Goal: Task Accomplishment & Management: Complete application form

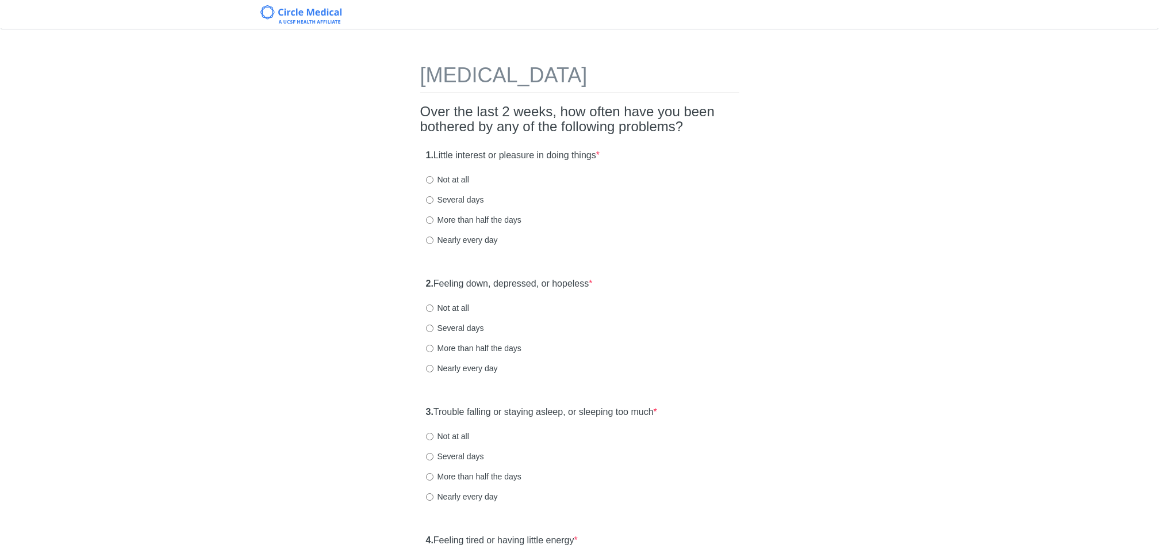
click at [434, 177] on label "Not at all" at bounding box center [447, 180] width 43 height 12
click at [434, 177] on input "Not at all" at bounding box center [429, 179] width 7 height 7
radio input "true"
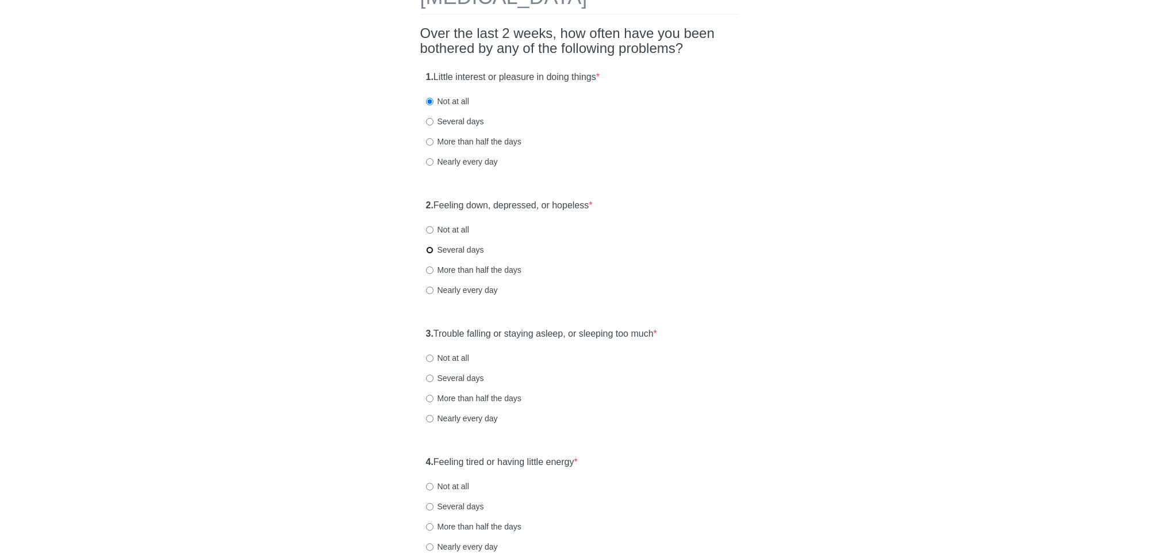
click at [426, 252] on input "Several days" at bounding box center [429, 249] width 7 height 7
radio input "true"
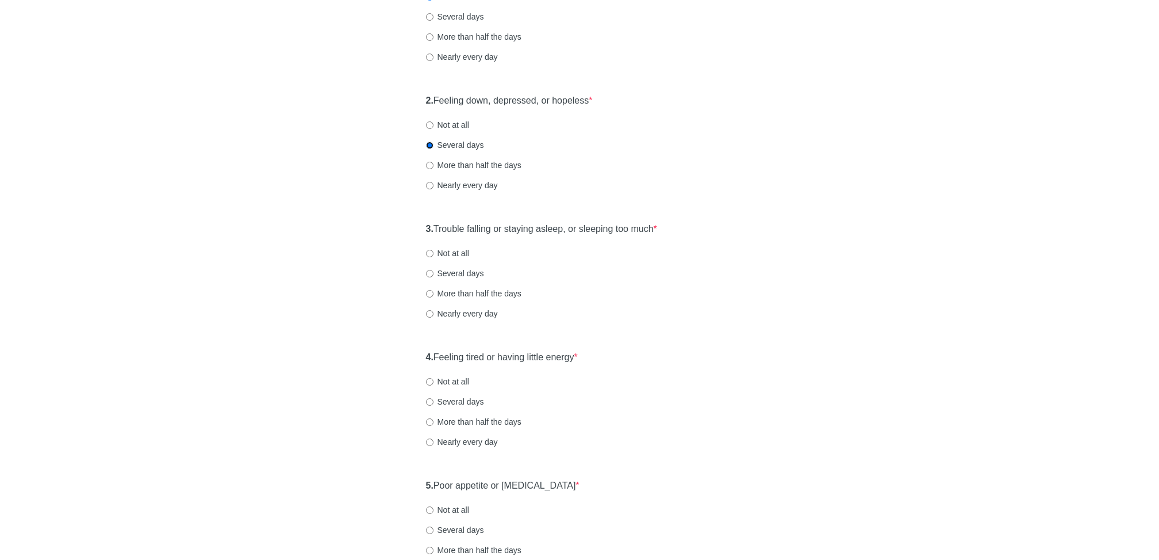
scroll to position [187, 0]
click at [431, 266] on input "Several days" at bounding box center [429, 269] width 7 height 7
radio input "true"
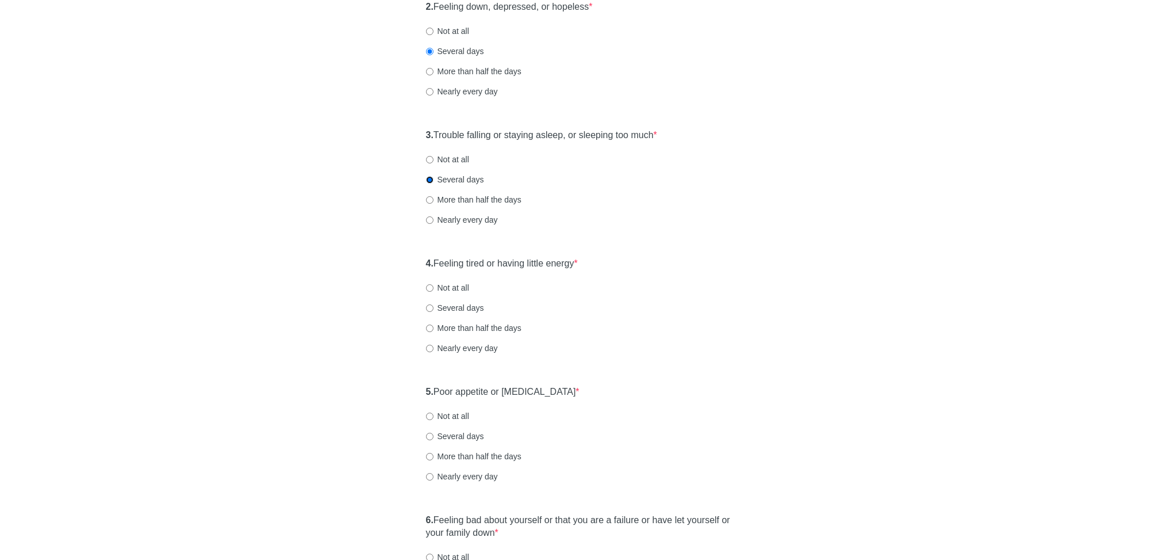
scroll to position [281, 0]
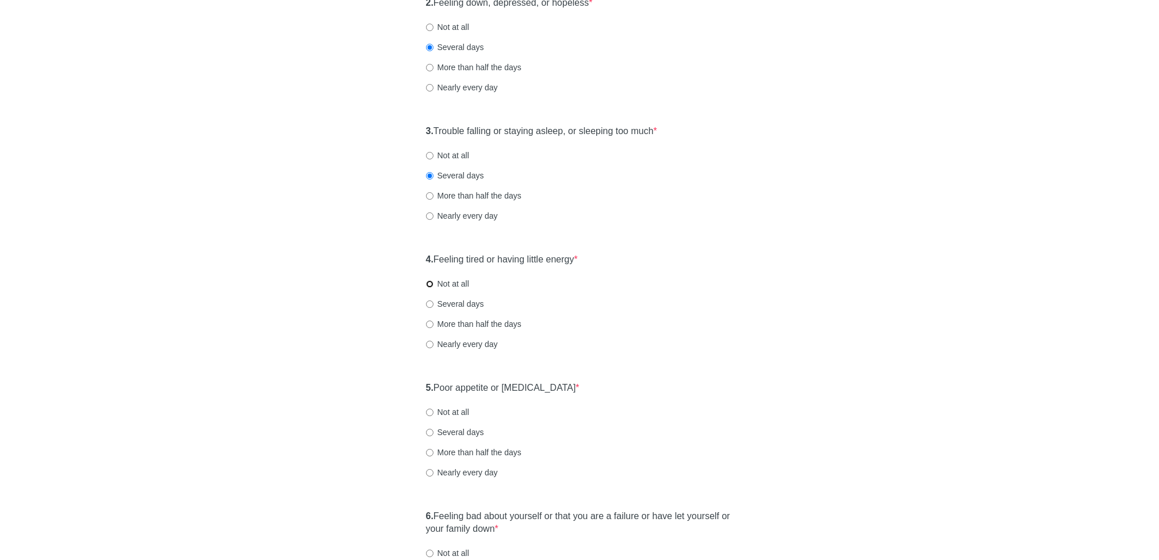
click at [430, 281] on input "Not at all" at bounding box center [429, 283] width 7 height 7
radio input "true"
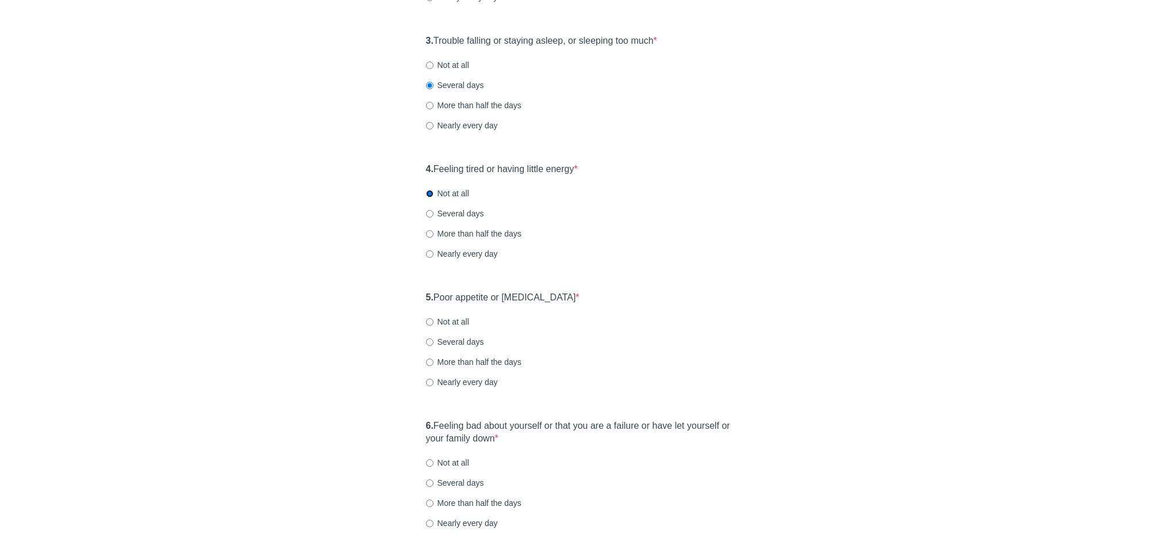
scroll to position [453, 0]
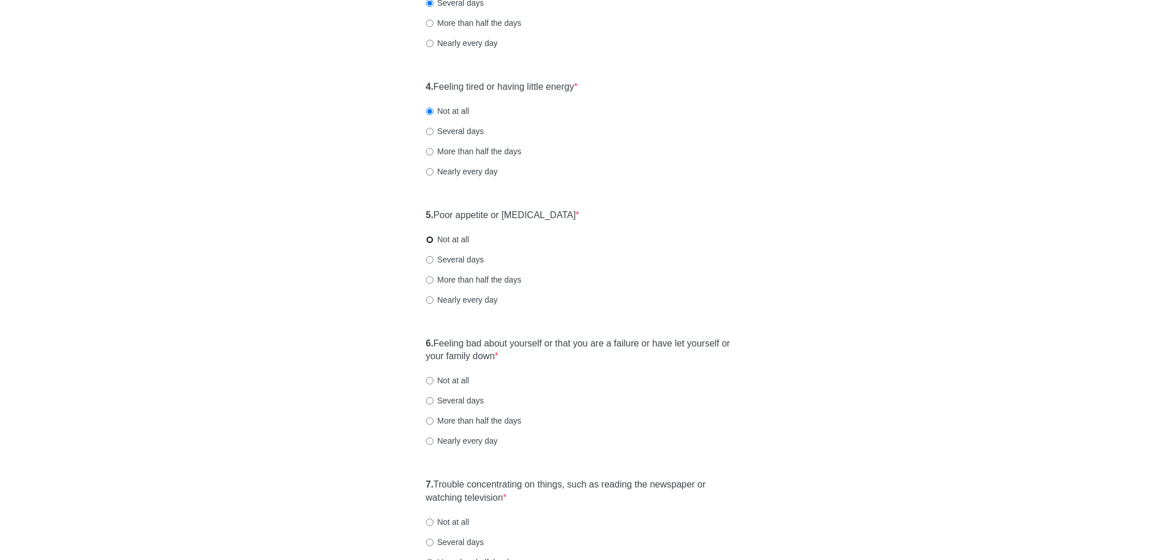
click at [431, 240] on input "Not at all" at bounding box center [429, 239] width 7 height 7
radio input "true"
click at [430, 278] on input "More than half the days" at bounding box center [429, 279] width 7 height 7
radio input "true"
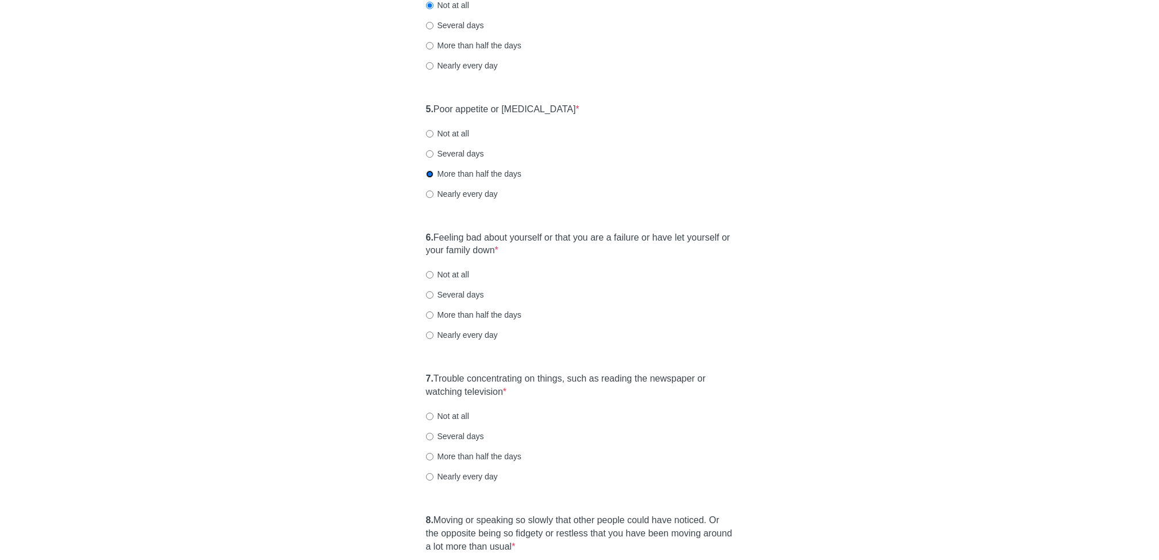
scroll to position [562, 0]
click at [430, 270] on input "Not at all" at bounding box center [429, 270] width 7 height 7
radio input "true"
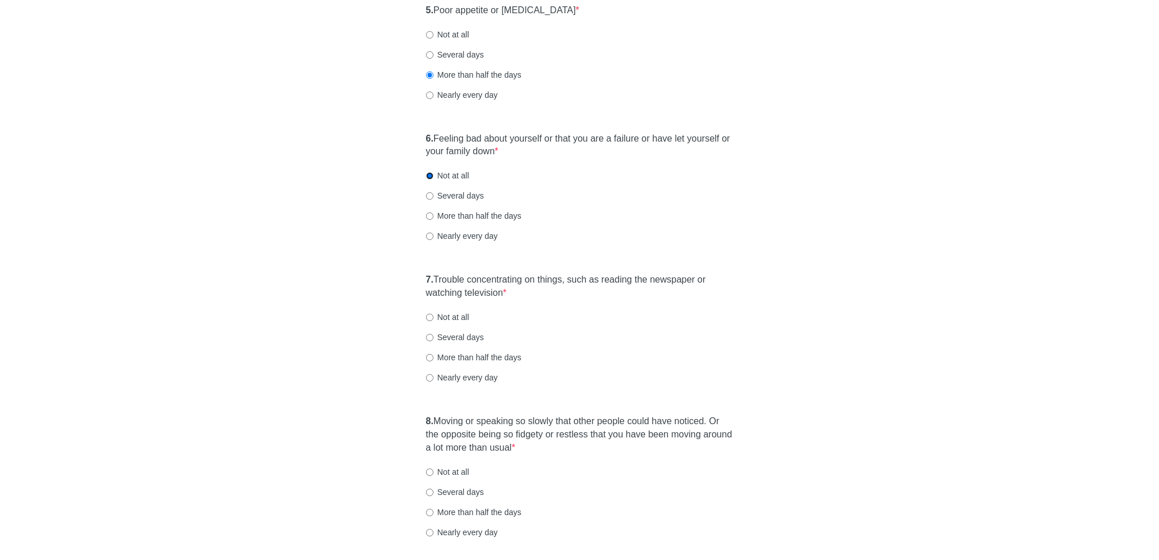
scroll to position [741, 0]
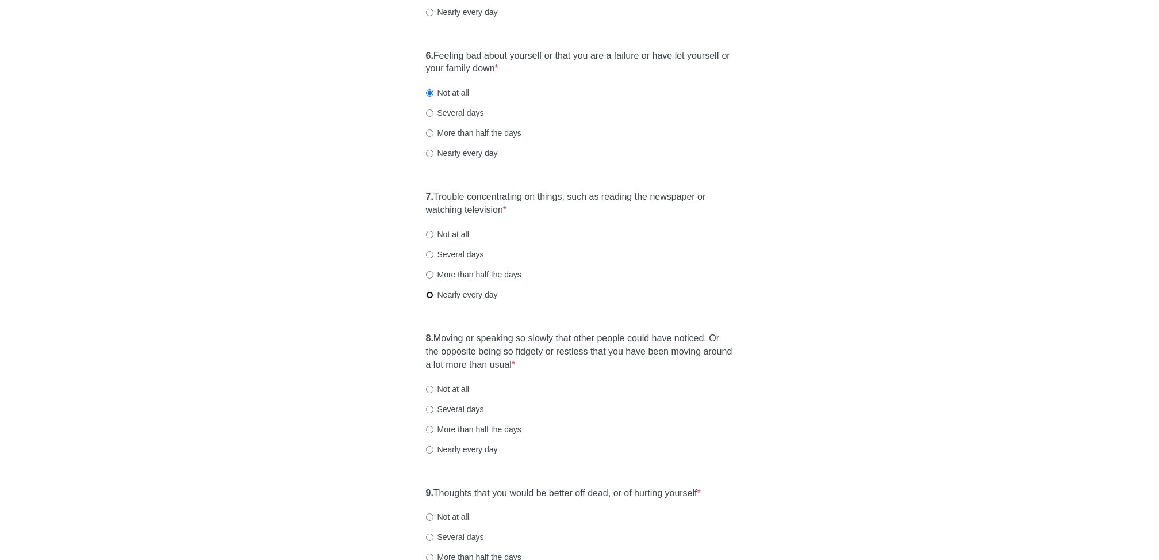
click at [430, 295] on input "Nearly every day" at bounding box center [429, 294] width 7 height 7
radio input "true"
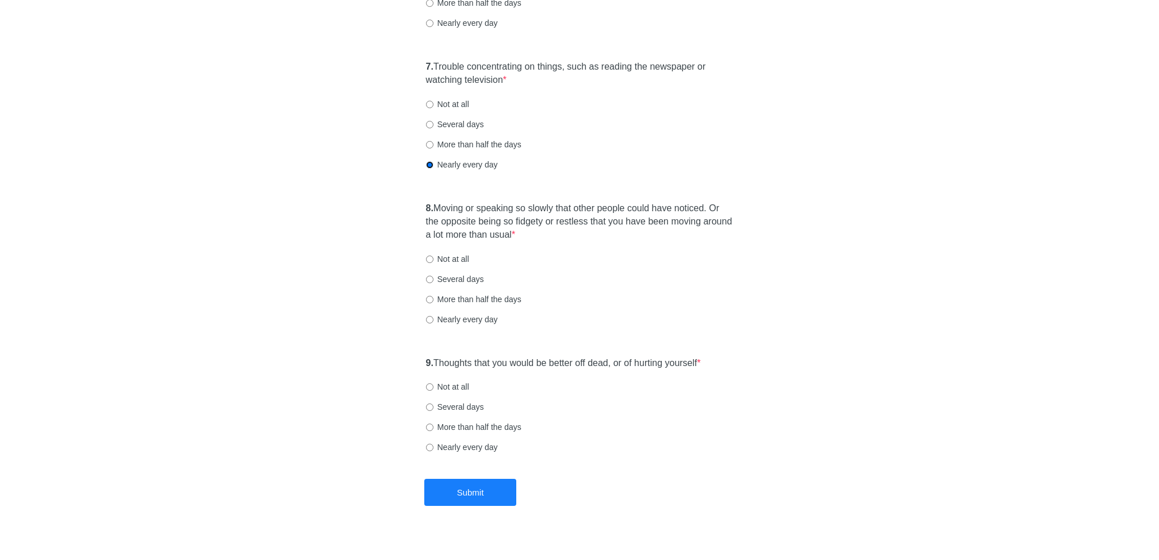
scroll to position [875, 0]
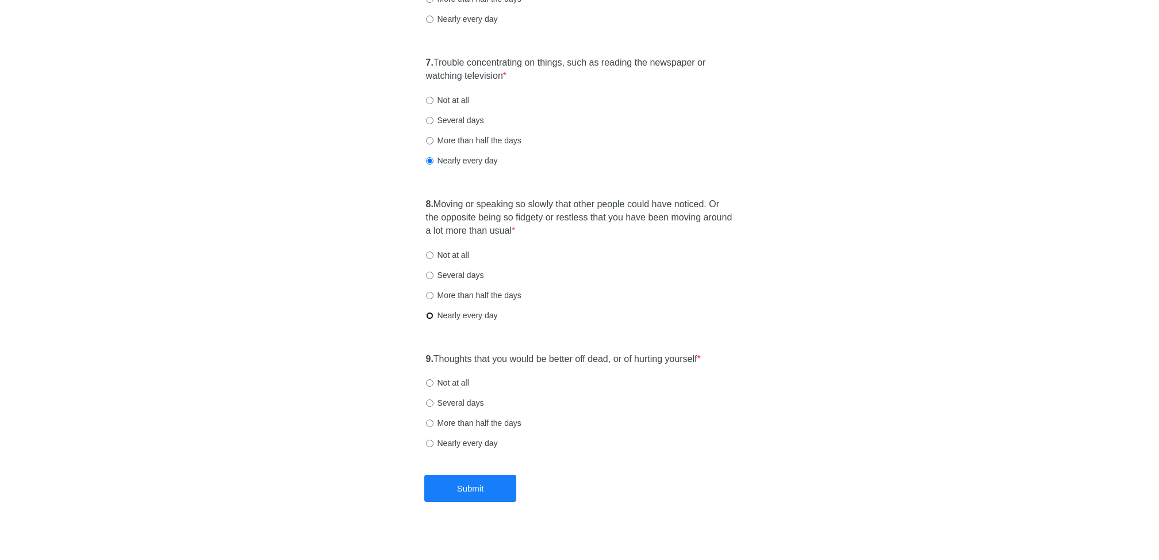
click at [428, 313] on input "Nearly every day" at bounding box center [429, 315] width 7 height 7
radio input "true"
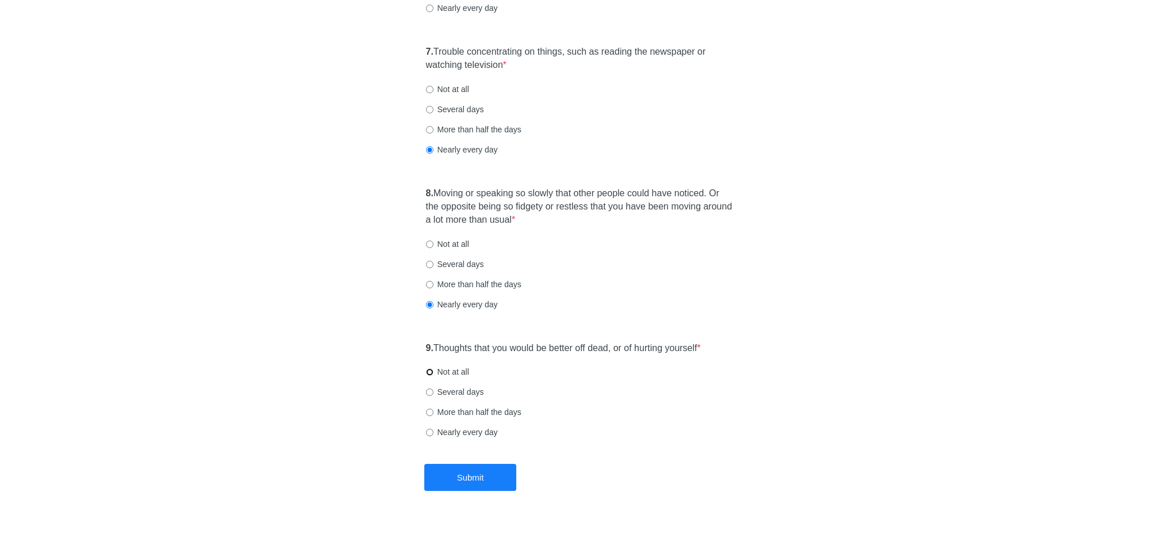
click at [430, 371] on input "Not at all" at bounding box center [429, 371] width 7 height 7
radio input "true"
click at [481, 473] on button "Submit" at bounding box center [470, 477] width 92 height 27
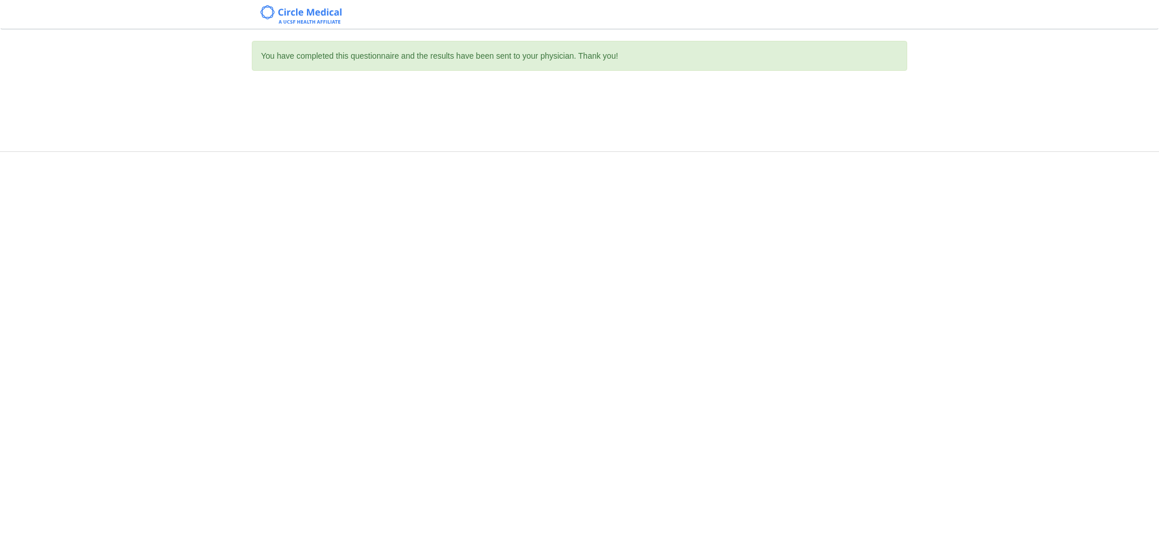
scroll to position [0, 0]
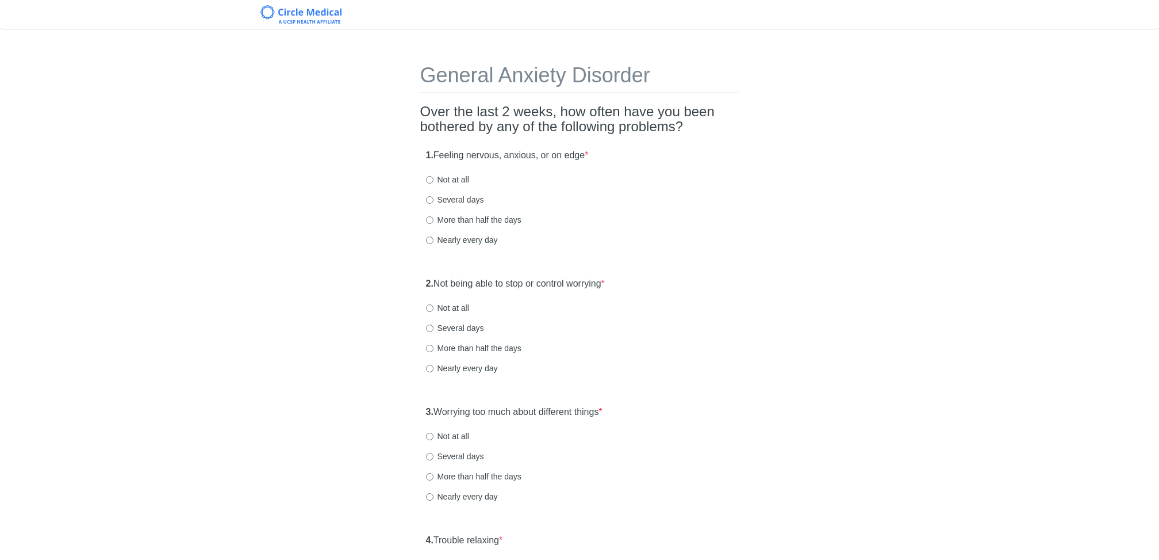
click at [434, 200] on label "Several days" at bounding box center [455, 200] width 58 height 12
click at [434, 200] on input "Several days" at bounding box center [429, 199] width 7 height 7
radio input "true"
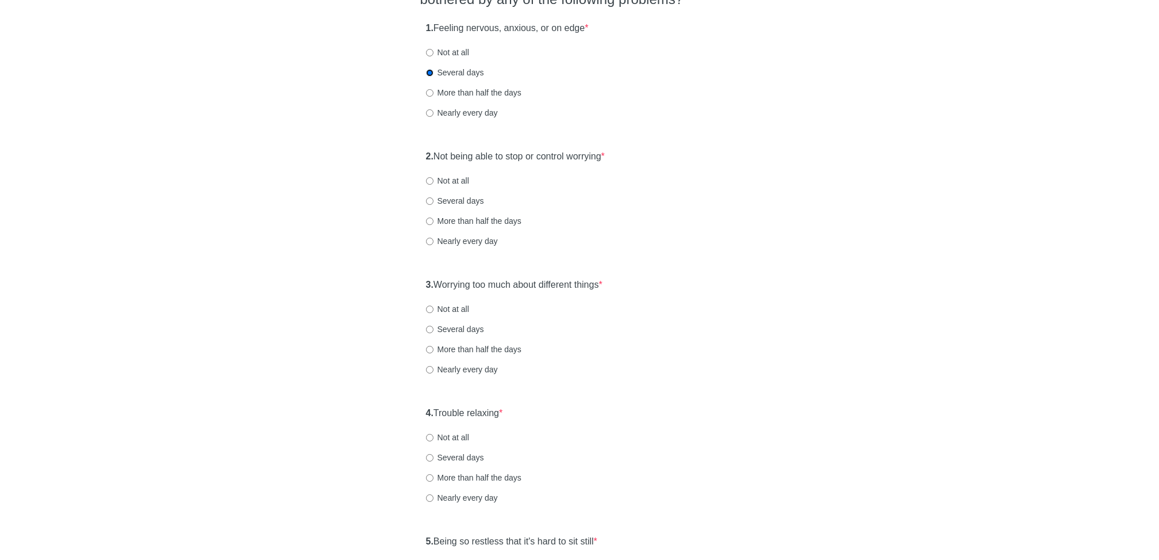
scroll to position [128, 0]
click at [429, 217] on input "More than half the days" at bounding box center [429, 220] width 7 height 7
radio input "true"
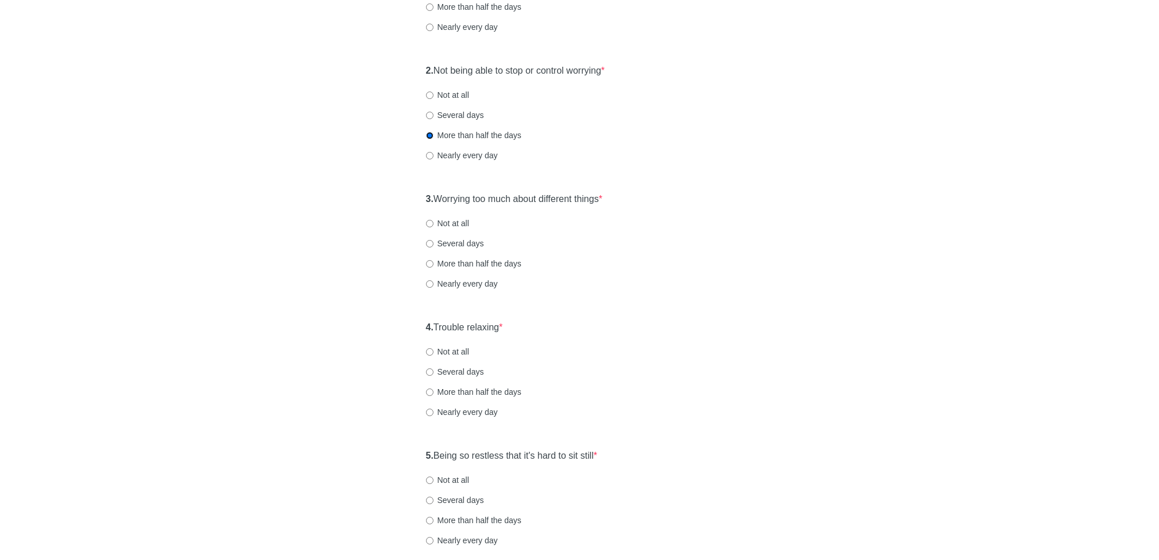
scroll to position [227, 0]
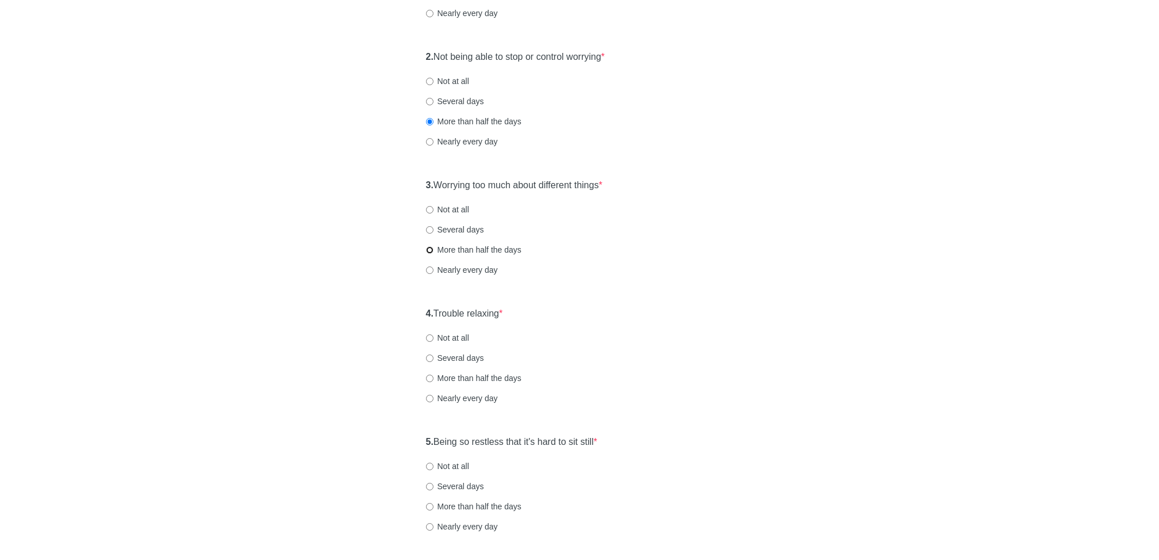
click at [432, 248] on input "More than half the days" at bounding box center [429, 249] width 7 height 7
radio input "true"
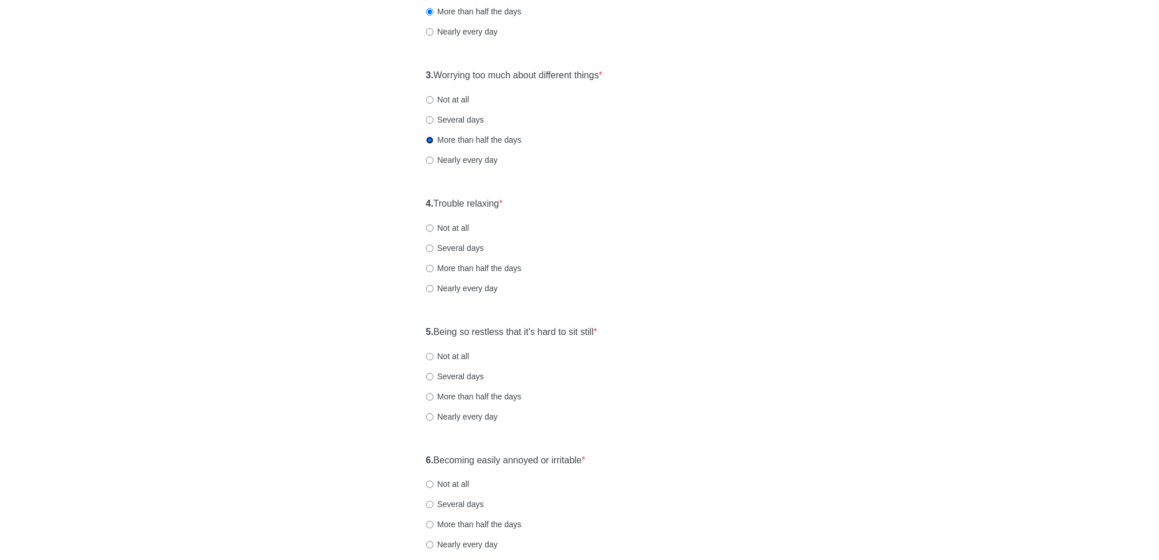
scroll to position [376, 0]
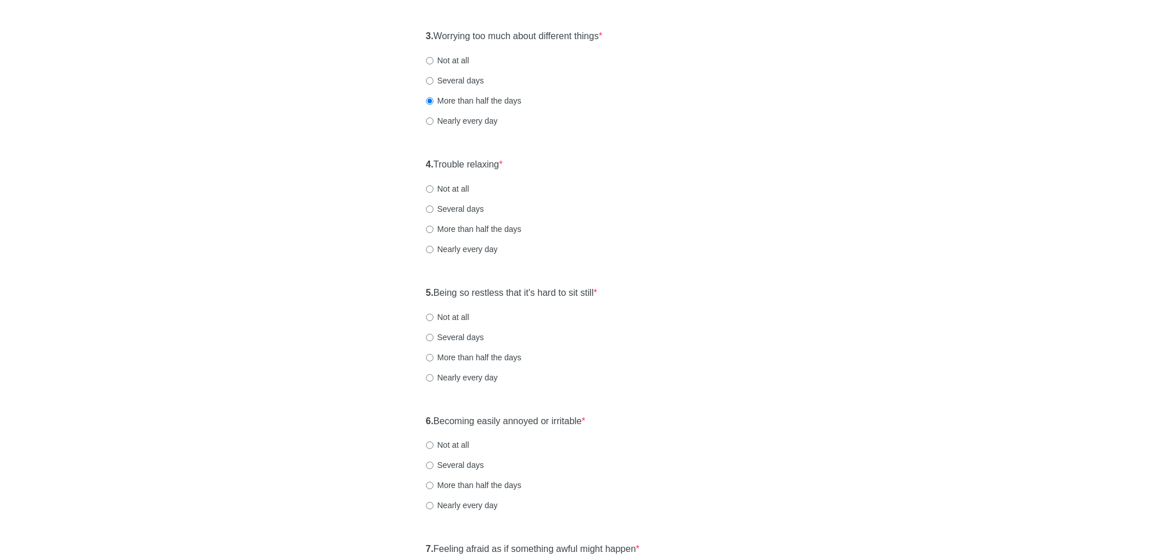
click at [432, 223] on label "More than half the days" at bounding box center [473, 229] width 95 height 12
click at [432, 225] on input "More than half the days" at bounding box center [429, 228] width 7 height 7
radio input "true"
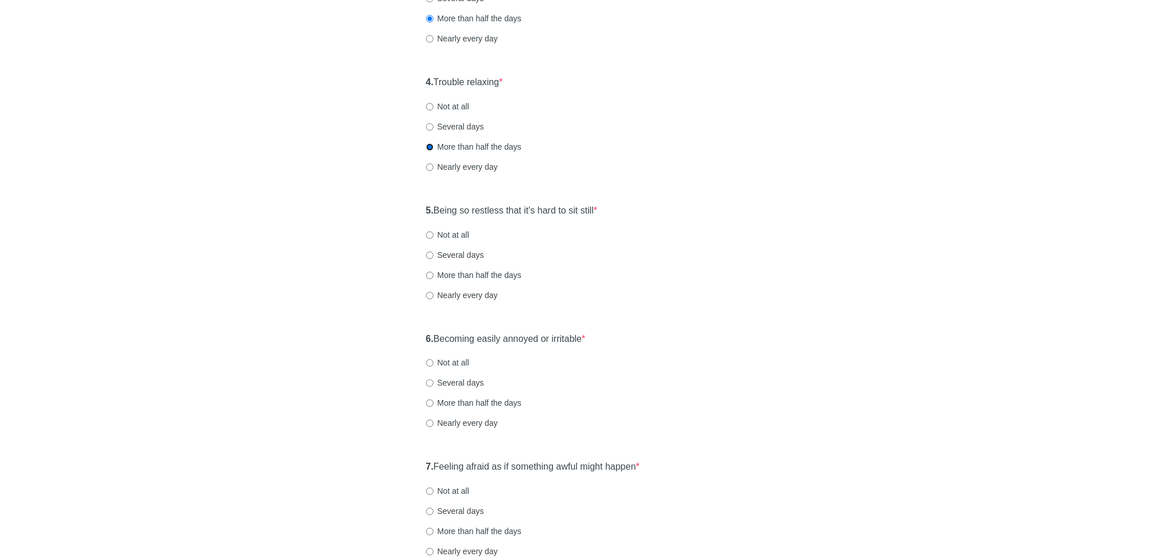
scroll to position [462, 0]
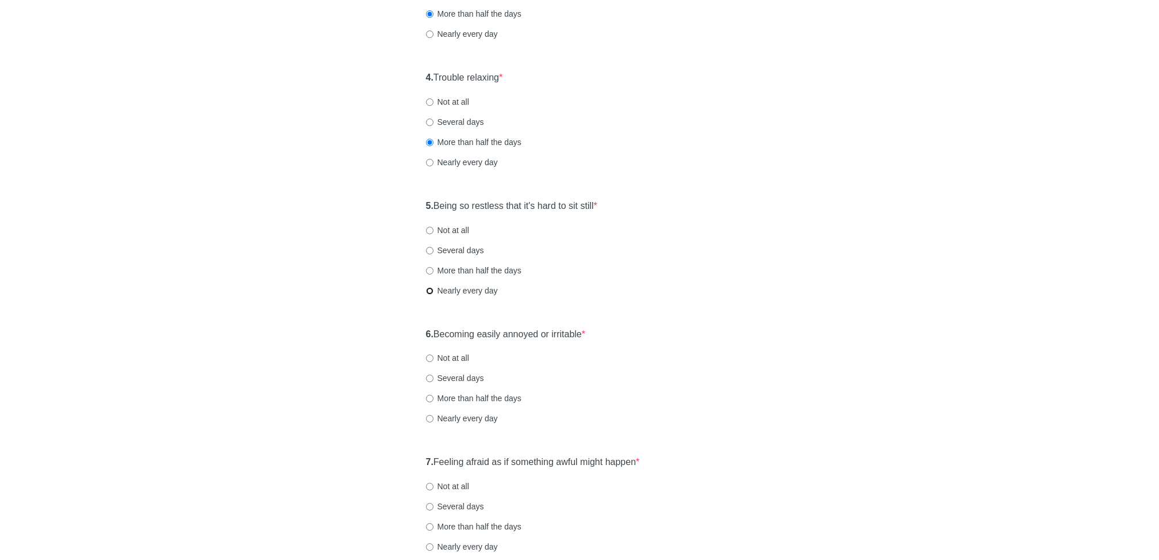
click at [430, 287] on input "Nearly every day" at bounding box center [429, 290] width 7 height 7
radio input "true"
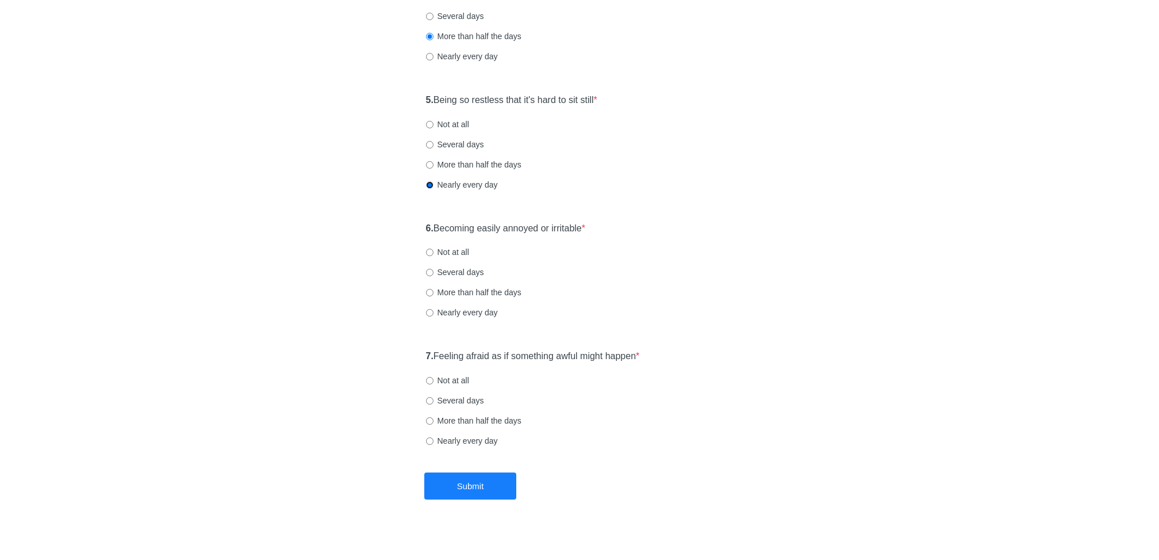
scroll to position [576, 0]
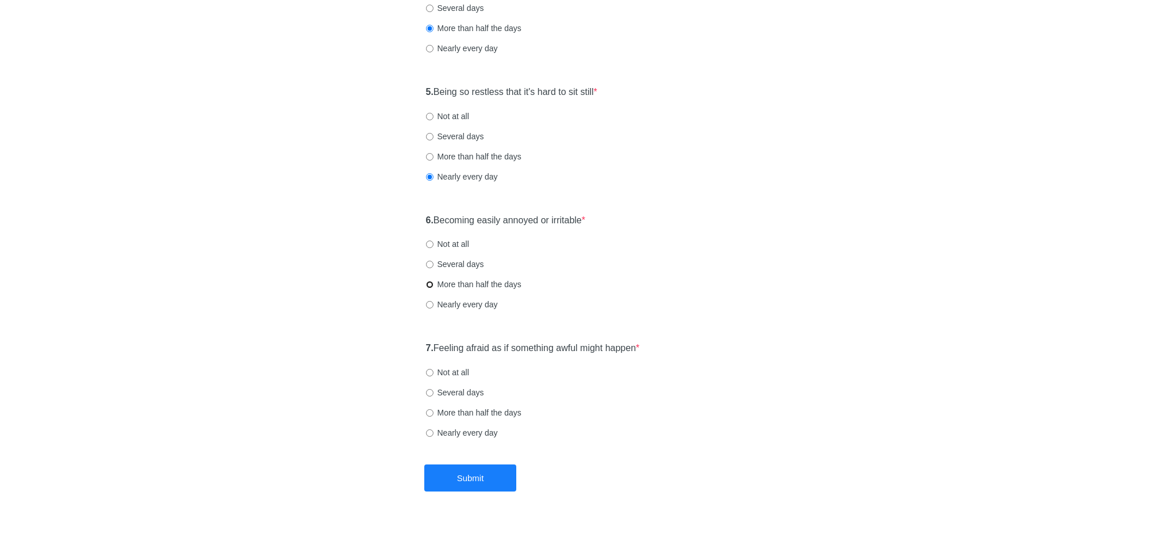
click at [430, 282] on input "More than half the days" at bounding box center [429, 284] width 7 height 7
radio input "true"
click at [431, 392] on input "Several days" at bounding box center [429, 392] width 7 height 7
radio input "true"
click at [439, 470] on button "Submit" at bounding box center [470, 477] width 92 height 27
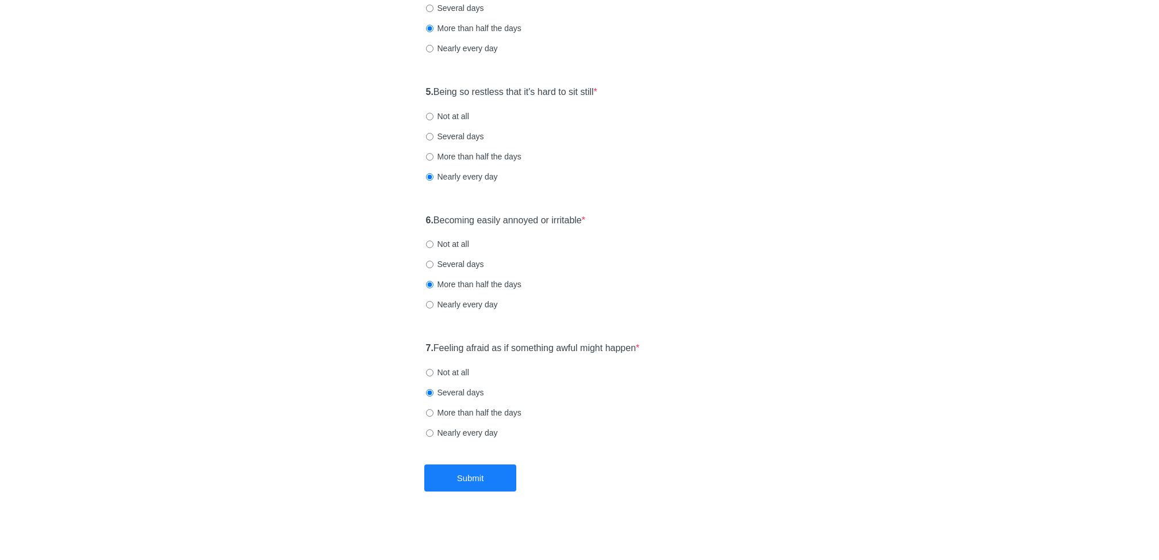
scroll to position [0, 0]
